Goal: Navigation & Orientation: Find specific page/section

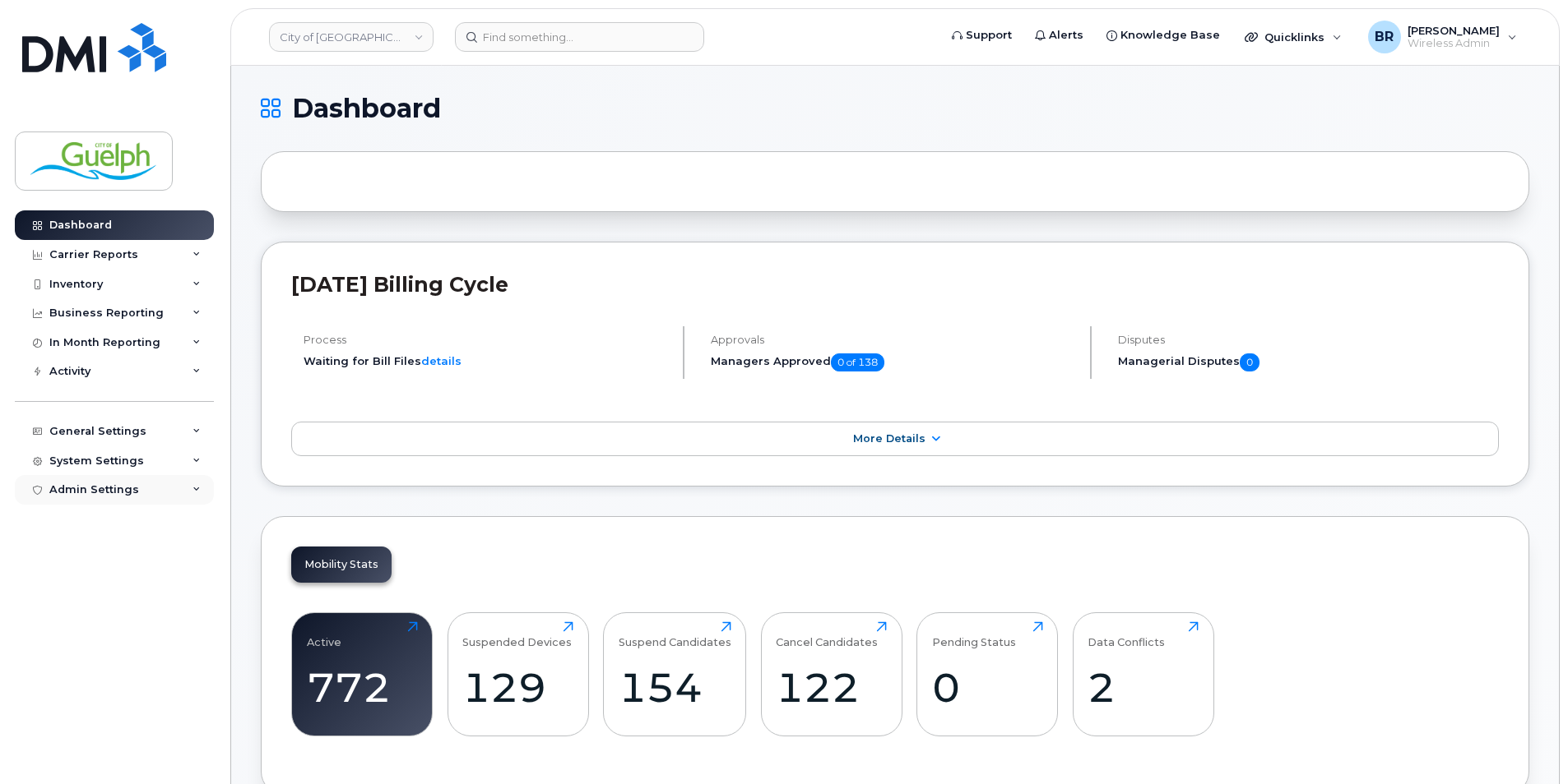
click at [104, 488] on div "Admin Settings" at bounding box center [94, 490] width 90 height 14
click at [116, 466] on div "System Settings" at bounding box center [96, 462] width 95 height 14
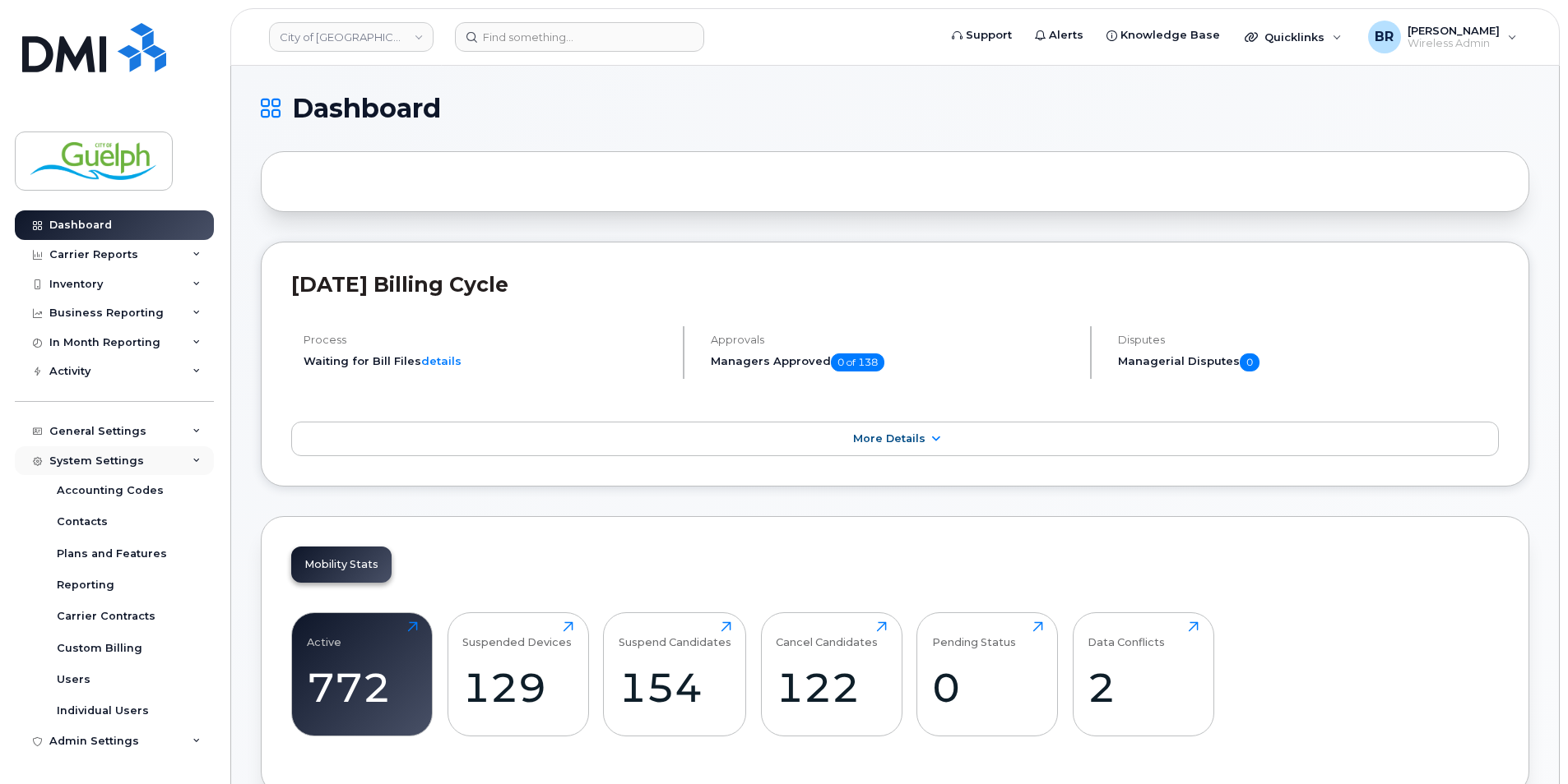
scroll to position [82, 0]
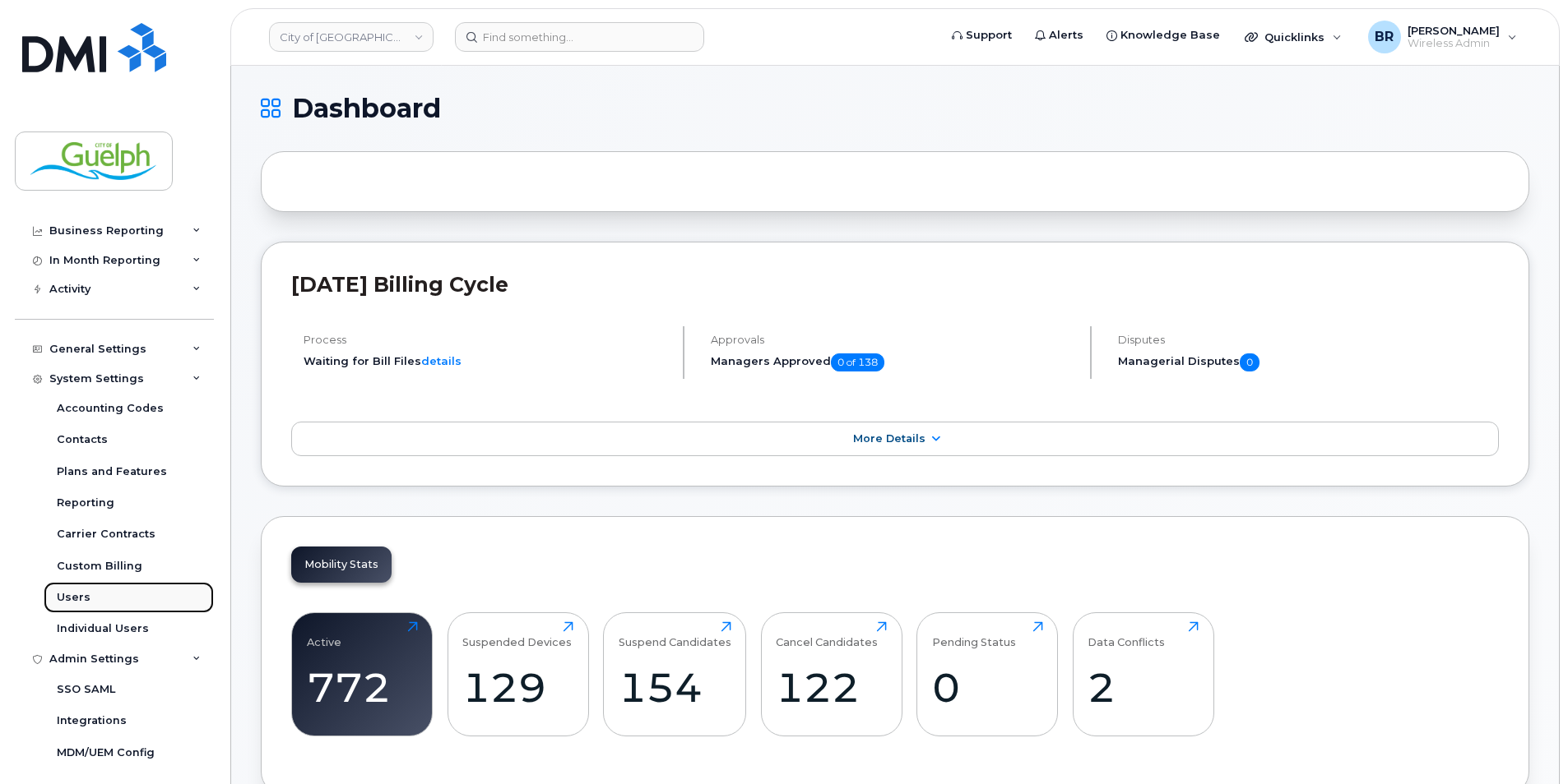
drag, startPoint x: 106, startPoint y: 598, endPoint x: 125, endPoint y: 599, distance: 19.0
click at [106, 599] on link "Users" at bounding box center [128, 598] width 170 height 31
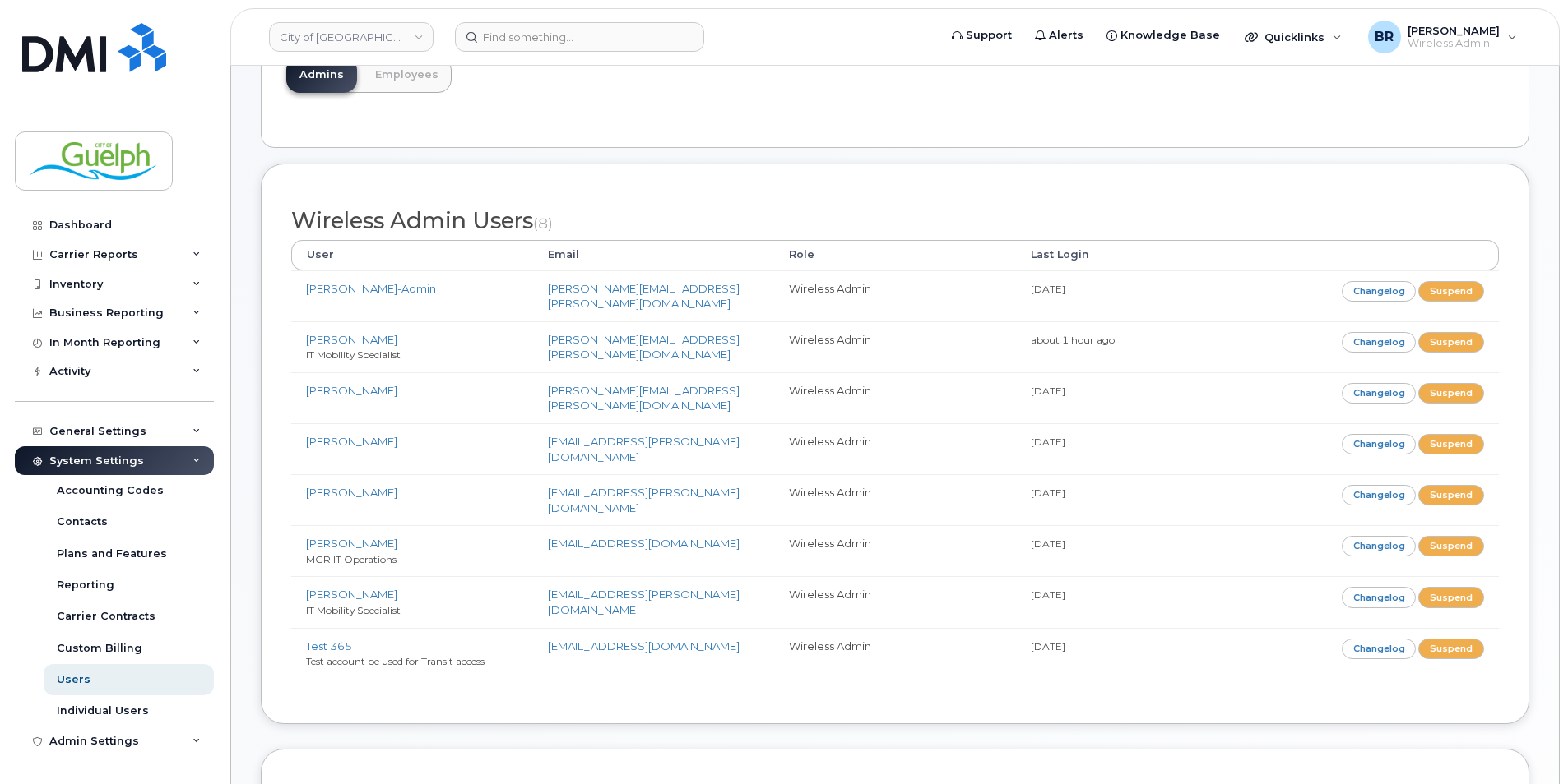
scroll to position [165, 0]
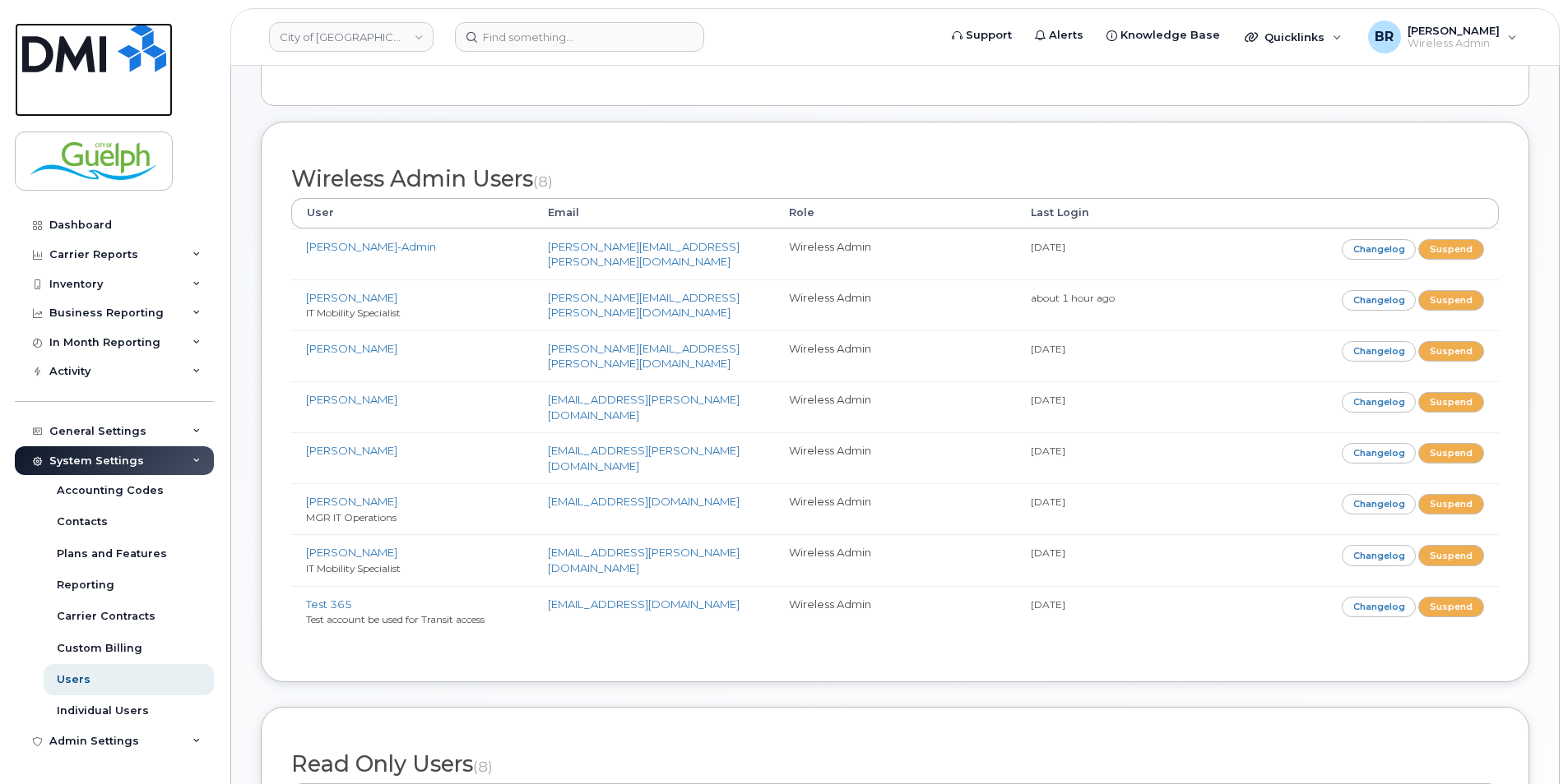
click at [102, 61] on img at bounding box center [94, 47] width 144 height 49
